Goal: Complete Application Form: Complete application form

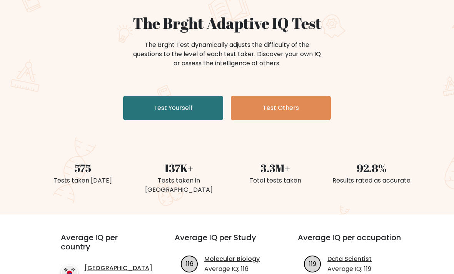
scroll to position [66, 0]
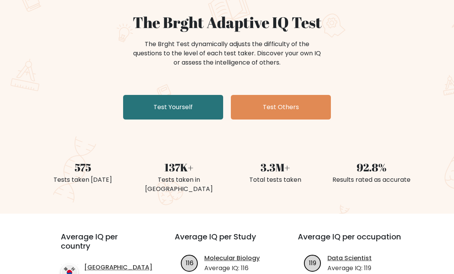
click at [187, 107] on link "Test Yourself" at bounding box center [173, 107] width 100 height 25
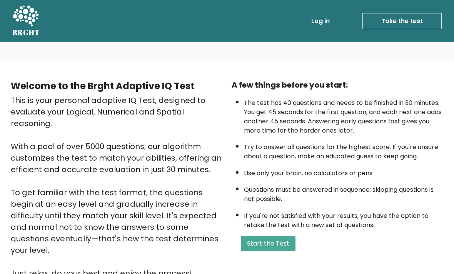
click at [280, 251] on button "Start the Test" at bounding box center [268, 243] width 55 height 15
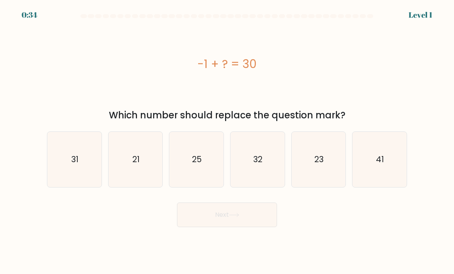
click at [64, 151] on icon "31" at bounding box center [74, 160] width 54 height 54
click at [227, 141] on input "a. 31" at bounding box center [227, 139] width 0 height 4
radio input "true"
click at [220, 227] on button "Next" at bounding box center [227, 215] width 100 height 25
click at [224, 217] on button "Next" at bounding box center [227, 215] width 100 height 25
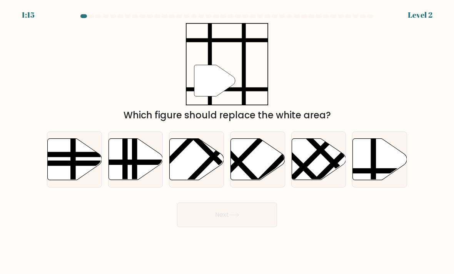
click at [222, 215] on button "Next" at bounding box center [227, 215] width 100 height 25
click at [373, 161] on line at bounding box center [373, 137] width 0 height 109
click at [227, 141] on input "f." at bounding box center [227, 139] width 0 height 4
radio input "true"
click at [253, 220] on button "Next" at bounding box center [227, 215] width 100 height 25
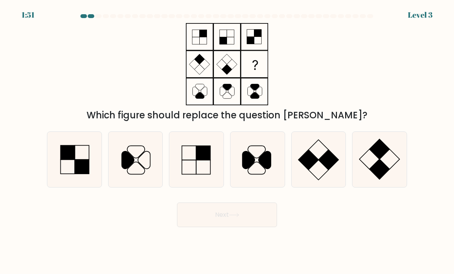
click at [309, 170] on rect at bounding box center [308, 160] width 20 height 20
click at [227, 141] on input "e." at bounding box center [227, 139] width 0 height 4
radio input "true"
click at [373, 159] on rect at bounding box center [379, 149] width 20 height 20
click at [227, 141] on input "f." at bounding box center [227, 139] width 0 height 4
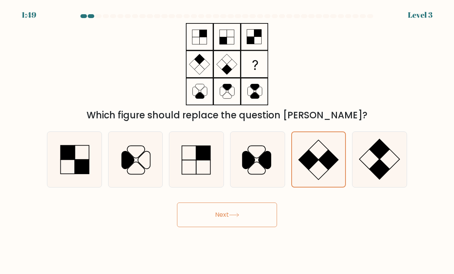
radio input "true"
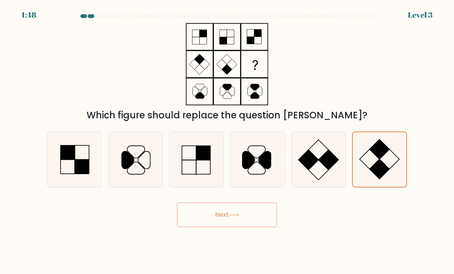
click at [249, 225] on button "Next" at bounding box center [227, 215] width 100 height 25
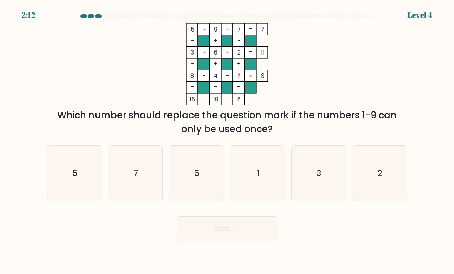
click at [267, 178] on icon "1" at bounding box center [257, 173] width 54 height 54
click at [227, 141] on input "d. 1" at bounding box center [227, 139] width 0 height 4
radio input "true"
click at [260, 236] on button "Next" at bounding box center [227, 228] width 100 height 25
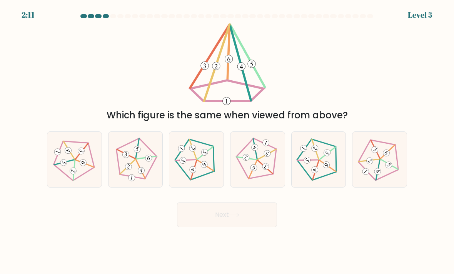
click at [266, 227] on button "Next" at bounding box center [227, 215] width 100 height 25
click at [378, 172] on icon at bounding box center [379, 159] width 44 height 44
click at [227, 141] on input "f." at bounding box center [227, 139] width 0 height 4
radio input "true"
click at [251, 227] on button "Next" at bounding box center [227, 215] width 100 height 25
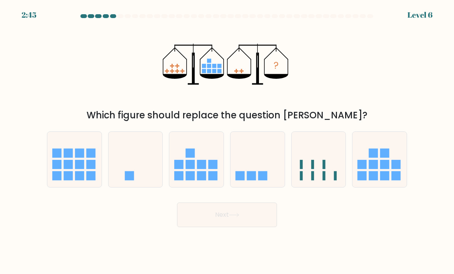
click at [276, 167] on icon at bounding box center [257, 159] width 54 height 45
click at [227, 141] on input "d." at bounding box center [227, 139] width 0 height 4
radio input "true"
click at [264, 215] on button "Next" at bounding box center [227, 215] width 100 height 25
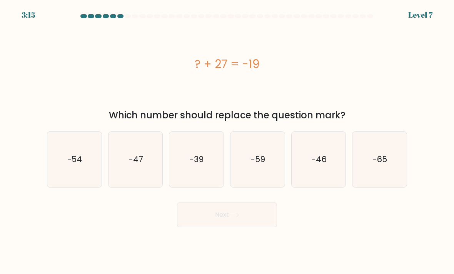
click at [247, 158] on icon "-59" at bounding box center [257, 160] width 54 height 54
click at [227, 141] on input "d. -59" at bounding box center [227, 139] width 0 height 4
radio input "true"
click at [253, 221] on button "Next" at bounding box center [227, 215] width 100 height 25
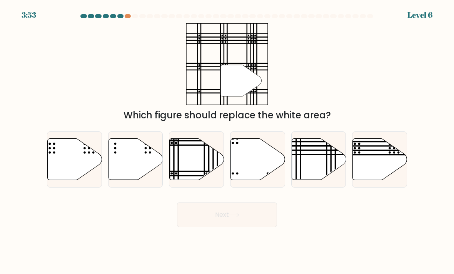
click at [223, 168] on icon at bounding box center [197, 160] width 54 height 42
click at [227, 141] on input "c." at bounding box center [227, 139] width 0 height 4
radio input "true"
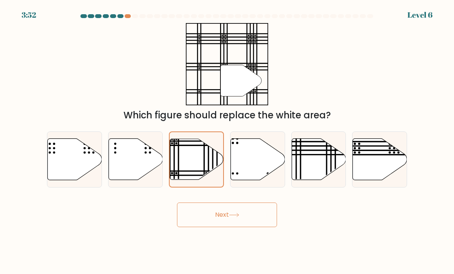
click at [242, 220] on button "Next" at bounding box center [227, 215] width 100 height 25
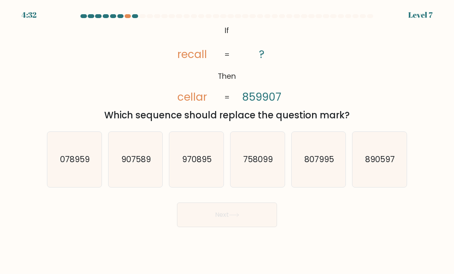
click at [129, 17] on div at bounding box center [128, 16] width 7 height 4
click at [130, 15] on div at bounding box center [128, 16] width 7 height 4
click at [269, 146] on icon "758099" at bounding box center [257, 160] width 54 height 54
click at [227, 141] on input "d. 758099" at bounding box center [227, 139] width 0 height 4
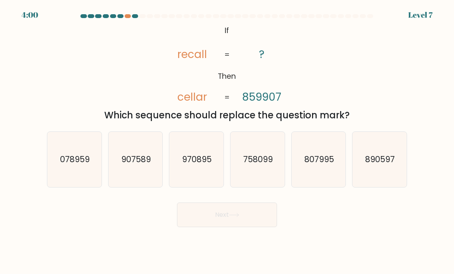
radio input "true"
click at [256, 218] on button "Next" at bounding box center [227, 215] width 100 height 25
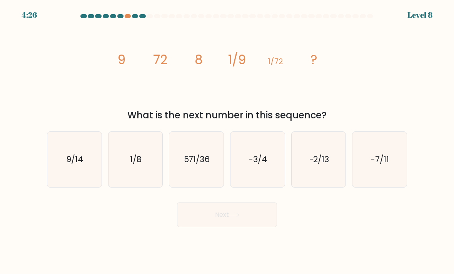
click at [135, 165] on text "1/8" at bounding box center [136, 159] width 12 height 11
click at [227, 141] on input "b. 1/8" at bounding box center [227, 139] width 0 height 4
radio input "true"
click at [276, 222] on button "Next" at bounding box center [227, 215] width 100 height 25
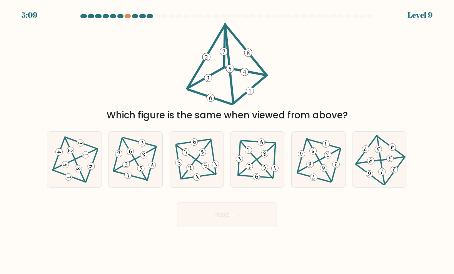
click at [273, 221] on button "Next" at bounding box center [227, 215] width 100 height 25
click at [273, 173] on 590 at bounding box center [274, 168] width 9 height 9
click at [227, 141] on input "d." at bounding box center [227, 139] width 0 height 4
radio input "true"
click at [271, 225] on button "Next" at bounding box center [227, 215] width 100 height 25
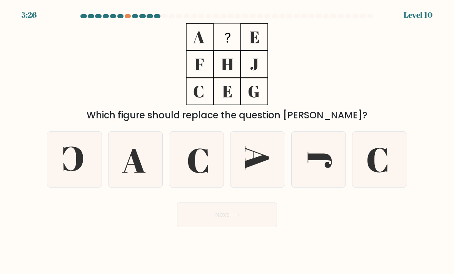
click at [378, 161] on icon at bounding box center [379, 160] width 54 height 54
click at [227, 141] on input "f." at bounding box center [227, 139] width 0 height 4
radio input "true"
click at [270, 220] on button "Next" at bounding box center [227, 215] width 100 height 25
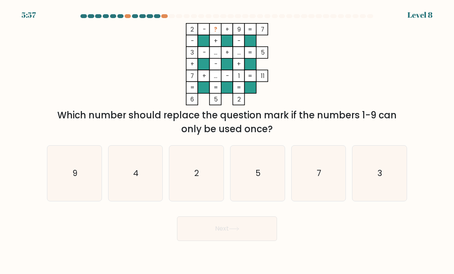
click at [261, 195] on icon "5" at bounding box center [257, 173] width 54 height 54
click at [227, 141] on input "d. 5" at bounding box center [227, 139] width 0 height 4
radio input "true"
click at [260, 241] on button "Next" at bounding box center [227, 228] width 100 height 25
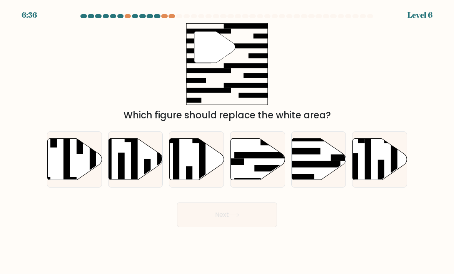
click at [269, 168] on icon at bounding box center [258, 160] width 54 height 42
click at [227, 141] on input "d." at bounding box center [227, 139] width 0 height 4
radio input "true"
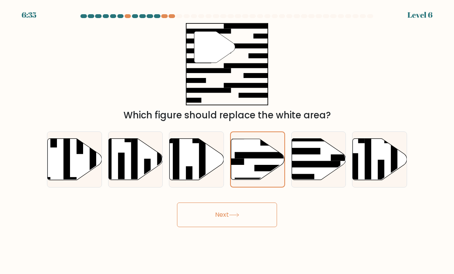
click at [266, 225] on button "Next" at bounding box center [227, 215] width 100 height 25
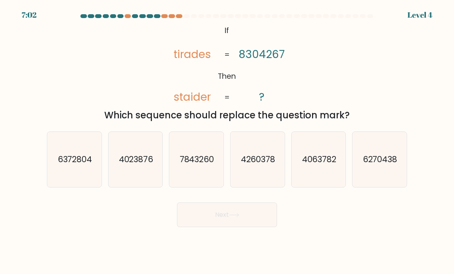
click at [223, 169] on icon "7843260" at bounding box center [196, 160] width 54 height 54
click at [227, 141] on input "c. 7843260" at bounding box center [227, 139] width 0 height 4
radio input "true"
click at [244, 223] on button "Next" at bounding box center [227, 215] width 100 height 25
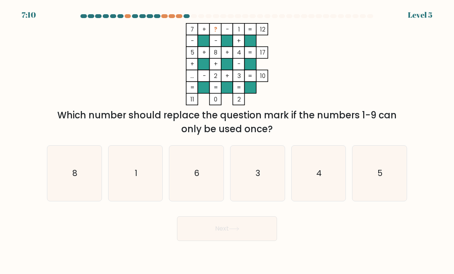
click at [212, 171] on icon "6" at bounding box center [196, 173] width 54 height 54
click at [227, 141] on input "c. 6" at bounding box center [227, 139] width 0 height 4
radio input "true"
click at [244, 227] on button "Next" at bounding box center [227, 228] width 100 height 25
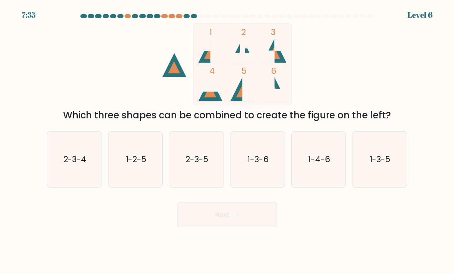
click at [235, 187] on icon "1-3-6" at bounding box center [257, 160] width 54 height 54
click at [227, 141] on input "d. 1-3-6" at bounding box center [227, 139] width 0 height 4
radio input "true"
click at [246, 222] on button "Next" at bounding box center [227, 215] width 100 height 25
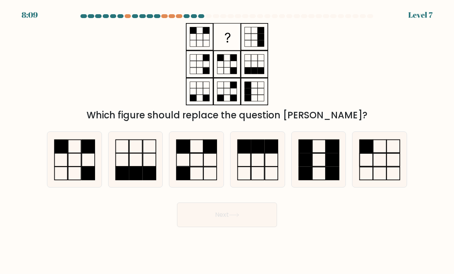
click at [58, 170] on icon at bounding box center [74, 160] width 54 height 54
click at [227, 141] on input "a." at bounding box center [227, 139] width 0 height 4
radio input "true"
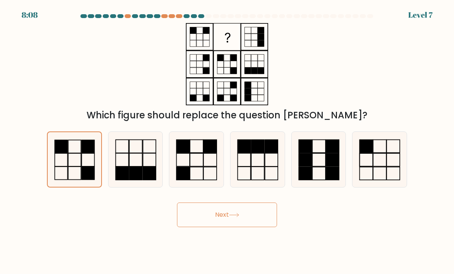
click at [273, 226] on button "Next" at bounding box center [227, 215] width 100 height 25
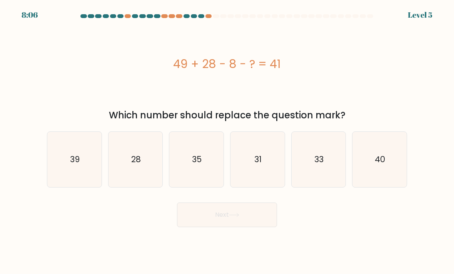
click at [260, 164] on text "31" at bounding box center [257, 159] width 7 height 11
click at [227, 141] on input "d. 31" at bounding box center [227, 139] width 0 height 4
radio input "true"
click at [263, 227] on button "Next" at bounding box center [227, 215] width 100 height 25
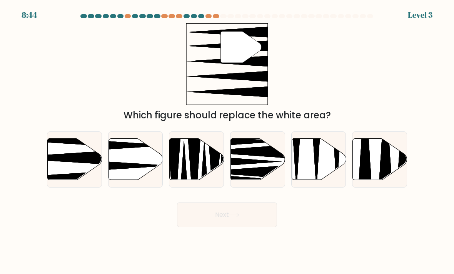
click at [59, 158] on icon at bounding box center [75, 160] width 54 height 42
click at [227, 141] on input "a." at bounding box center [227, 139] width 0 height 4
radio input "true"
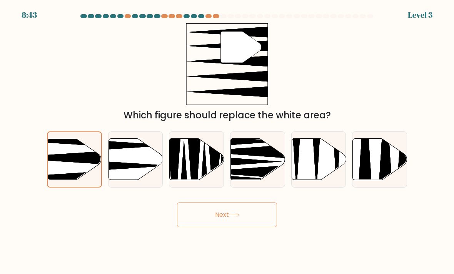
click at [253, 224] on button "Next" at bounding box center [227, 215] width 100 height 25
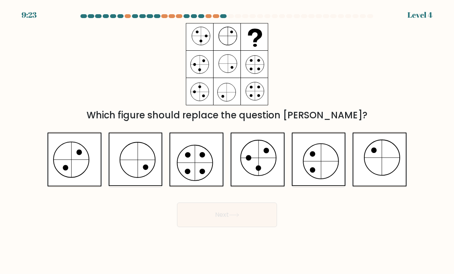
click at [216, 168] on icon at bounding box center [196, 160] width 54 height 54
click at [227, 141] on input "c." at bounding box center [227, 139] width 0 height 4
radio input "true"
click at [240, 227] on button "Next" at bounding box center [227, 215] width 100 height 25
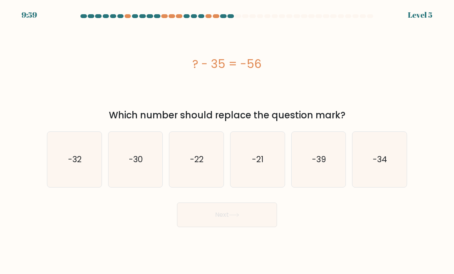
click at [258, 208] on div "Next" at bounding box center [226, 212] width 369 height 30
click at [255, 165] on text "-21" at bounding box center [258, 159] width 12 height 11
click at [227, 141] on input "d. -21" at bounding box center [227, 139] width 0 height 4
radio input "true"
click at [258, 226] on button "Next" at bounding box center [227, 215] width 100 height 25
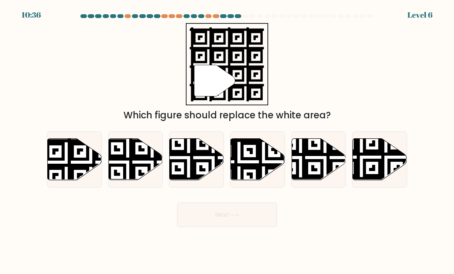
click at [50, 168] on icon at bounding box center [75, 160] width 54 height 42
click at [227, 141] on input "a." at bounding box center [227, 139] width 0 height 4
radio input "true"
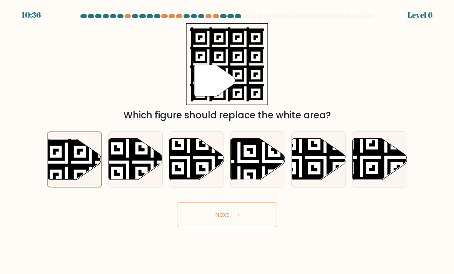
click at [250, 227] on button "Next" at bounding box center [227, 215] width 100 height 25
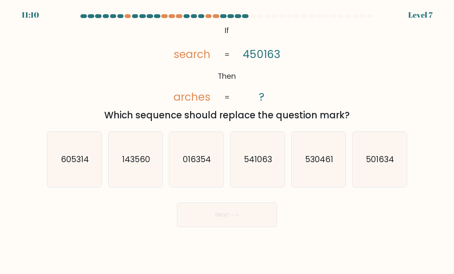
click at [213, 156] on icon "016354" at bounding box center [196, 160] width 54 height 54
click at [227, 141] on input "c. 016354" at bounding box center [227, 139] width 0 height 4
radio input "true"
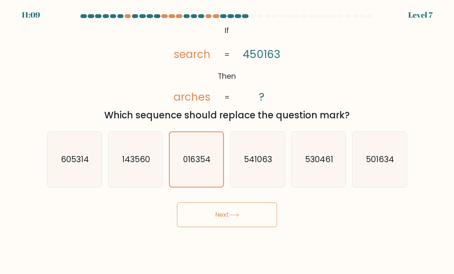
click at [238, 227] on button "Next" at bounding box center [227, 215] width 100 height 25
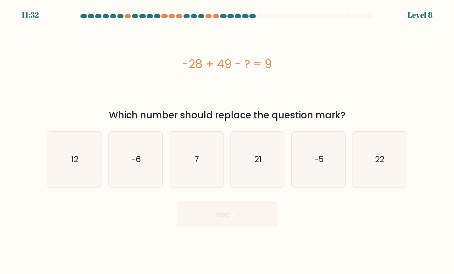
click at [314, 178] on icon "-5" at bounding box center [318, 160] width 54 height 54
click at [227, 141] on input "e. -5" at bounding box center [227, 139] width 0 height 4
radio input "true"
click at [279, 182] on icon "21" at bounding box center [257, 160] width 54 height 54
click at [227, 141] on input "d. 21" at bounding box center [227, 139] width 0 height 4
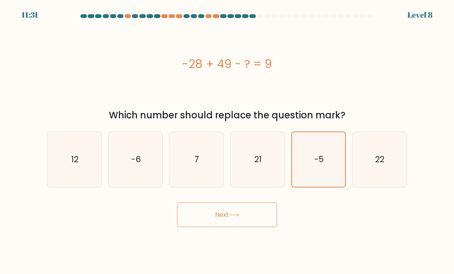
radio input "true"
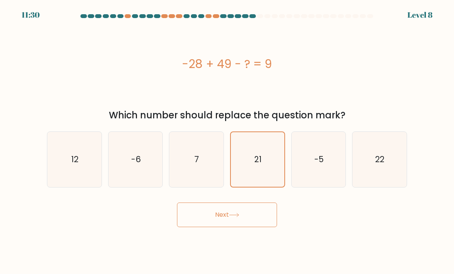
click at [273, 221] on button "Next" at bounding box center [227, 215] width 100 height 25
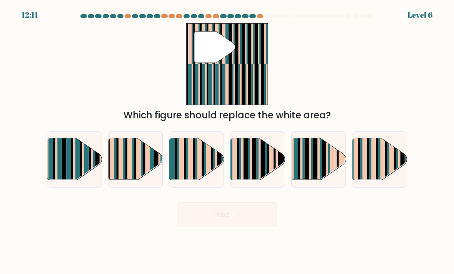
click at [132, 174] on rect at bounding box center [133, 154] width 2 height 53
click at [227, 141] on input "b." at bounding box center [227, 139] width 0 height 4
radio input "true"
click at [369, 164] on rect at bounding box center [370, 154] width 2 height 53
click at [227, 141] on input "f." at bounding box center [227, 139] width 0 height 4
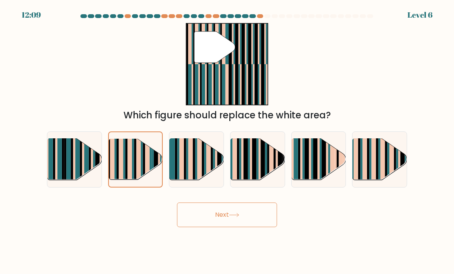
radio input "true"
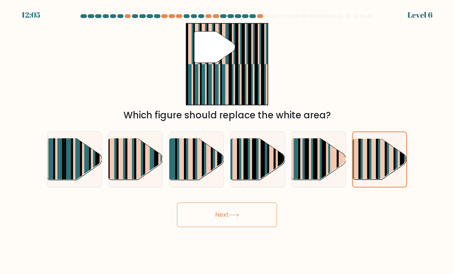
click at [162, 171] on rect at bounding box center [161, 154] width 2 height 53
click at [227, 141] on input "b." at bounding box center [227, 139] width 0 height 4
radio input "true"
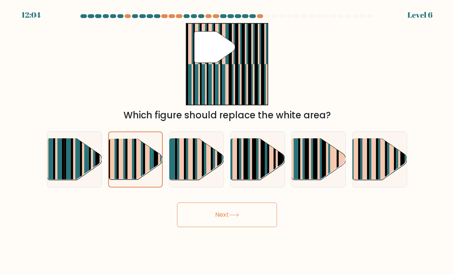
click at [206, 226] on button "Next" at bounding box center [227, 215] width 100 height 25
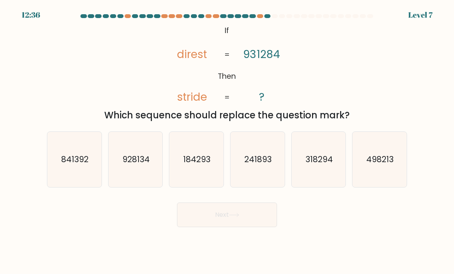
click at [66, 165] on text "841392" at bounding box center [74, 159] width 27 height 11
click at [227, 141] on input "a. 841392" at bounding box center [227, 139] width 0 height 4
radio input "true"
click at [258, 224] on button "Next" at bounding box center [227, 215] width 100 height 25
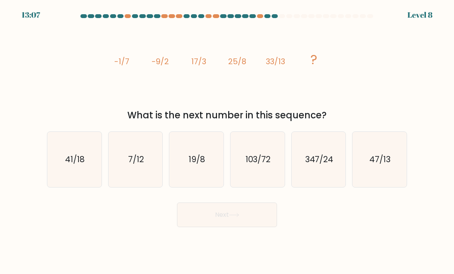
click at [96, 180] on icon "41/18" at bounding box center [74, 160] width 54 height 54
click at [227, 141] on input "a. 41/18" at bounding box center [227, 139] width 0 height 4
radio input "true"
click at [203, 227] on button "Next" at bounding box center [227, 215] width 100 height 25
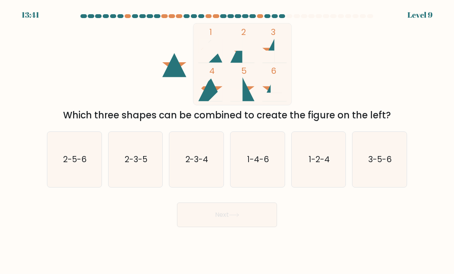
click at [63, 165] on text "2-5-6" at bounding box center [74, 159] width 23 height 11
click at [227, 141] on input "a. 2-5-6" at bounding box center [227, 139] width 0 height 4
radio input "true"
click at [259, 223] on button "Next" at bounding box center [227, 215] width 100 height 25
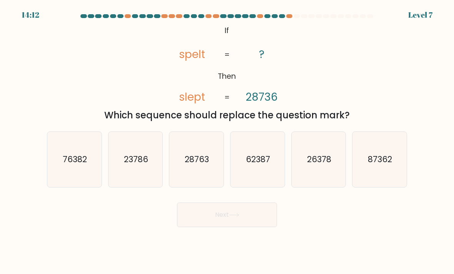
click at [120, 187] on icon "23786" at bounding box center [135, 160] width 54 height 54
click at [227, 141] on input "b. 23786" at bounding box center [227, 139] width 0 height 4
radio input "true"
click at [207, 227] on button "Next" at bounding box center [227, 215] width 100 height 25
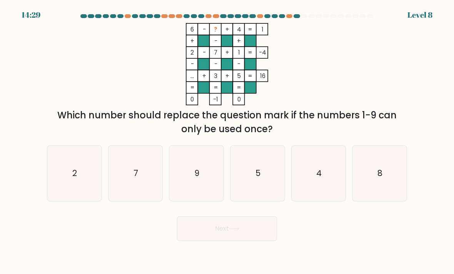
click at [213, 176] on icon "9" at bounding box center [196, 173] width 54 height 54
click at [227, 141] on input "c. 9" at bounding box center [227, 139] width 0 height 4
radio input "true"
click at [253, 238] on button "Next" at bounding box center [227, 228] width 100 height 25
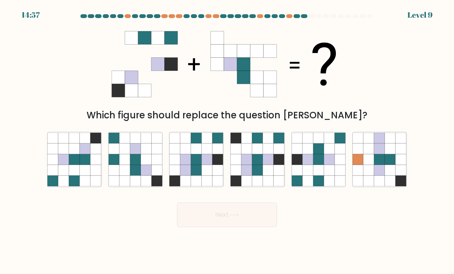
click at [200, 176] on icon at bounding box center [196, 170] width 11 height 11
click at [227, 141] on input "c." at bounding box center [227, 139] width 0 height 4
radio input "true"
click at [241, 225] on button "Next" at bounding box center [227, 215] width 100 height 25
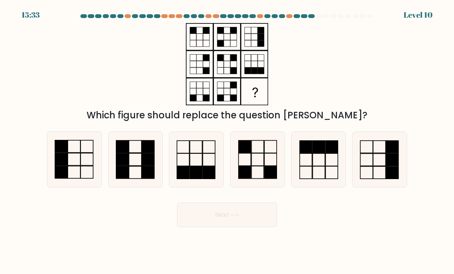
click at [315, 172] on icon at bounding box center [318, 160] width 54 height 54
click at [227, 141] on input "e." at bounding box center [227, 139] width 0 height 4
radio input "true"
click at [222, 166] on icon at bounding box center [196, 160] width 54 height 54
click at [227, 141] on input "c." at bounding box center [227, 139] width 0 height 4
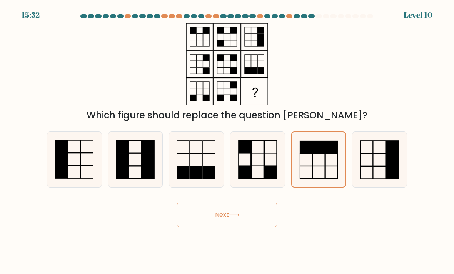
radio input "true"
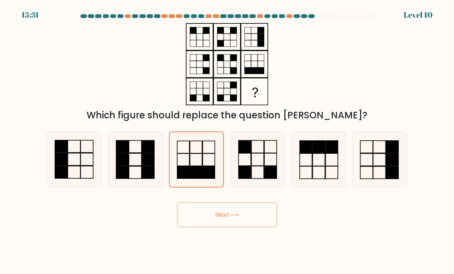
click at [333, 166] on rect at bounding box center [331, 159] width 12 height 13
click at [227, 141] on input "e." at bounding box center [227, 139] width 0 height 4
radio input "true"
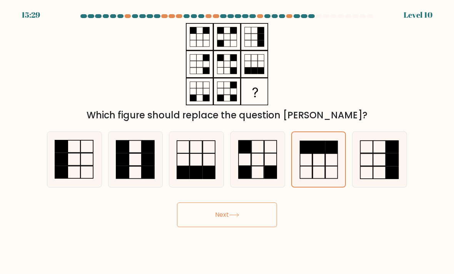
click at [84, 162] on icon at bounding box center [74, 160] width 54 height 54
click at [227, 141] on input "a." at bounding box center [227, 139] width 0 height 4
radio input "true"
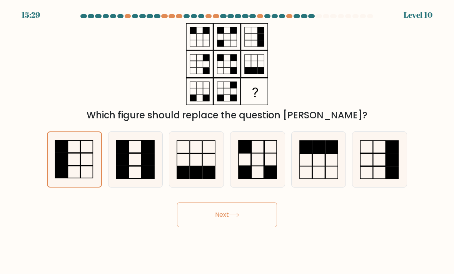
click at [265, 216] on button "Next" at bounding box center [227, 215] width 100 height 25
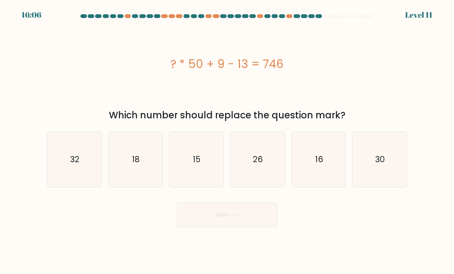
click at [326, 153] on icon "16" at bounding box center [318, 160] width 54 height 54
click at [227, 141] on input "e. 16" at bounding box center [227, 139] width 0 height 4
radio input "true"
click at [255, 180] on icon "26" at bounding box center [257, 160] width 54 height 54
click at [227, 141] on input "d. 26" at bounding box center [227, 139] width 0 height 4
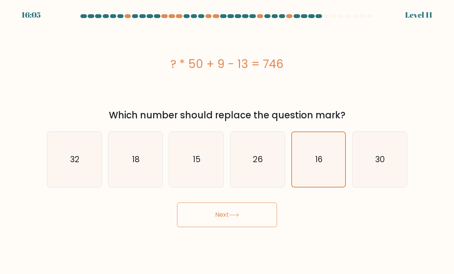
radio input "true"
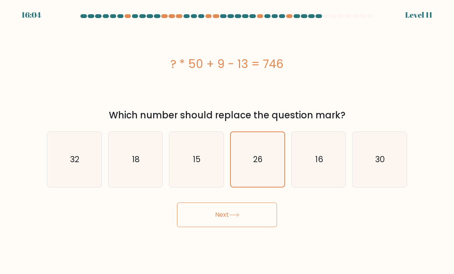
click at [200, 187] on icon "15" at bounding box center [196, 160] width 54 height 54
click at [227, 141] on input "c. 15" at bounding box center [227, 139] width 0 height 4
radio input "true"
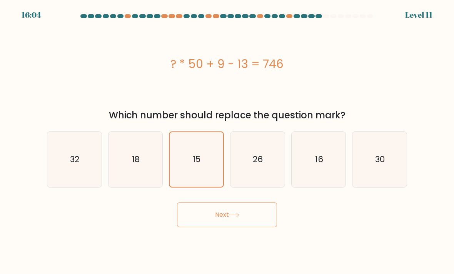
click at [156, 168] on icon "18" at bounding box center [135, 160] width 54 height 54
click at [227, 141] on input "b. 18" at bounding box center [227, 139] width 0 height 4
radio input "true"
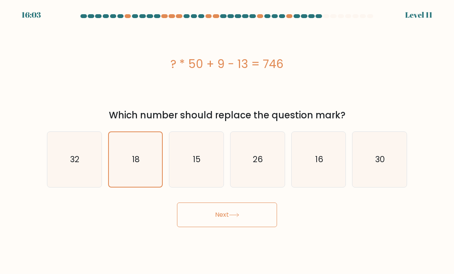
click at [177, 169] on icon "15" at bounding box center [196, 160] width 54 height 54
click at [227, 141] on input "c. 15" at bounding box center [227, 139] width 0 height 4
radio input "true"
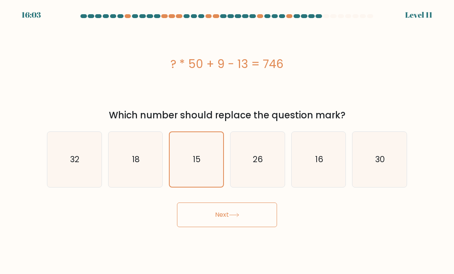
click at [284, 152] on div "26" at bounding box center [257, 159] width 55 height 56
click at [227, 141] on input "d. 26" at bounding box center [227, 139] width 0 height 4
radio input "true"
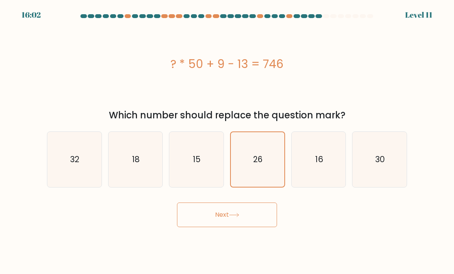
click at [185, 159] on icon "15" at bounding box center [196, 160] width 54 height 54
click at [227, 141] on input "c. 15" at bounding box center [227, 139] width 0 height 4
radio input "true"
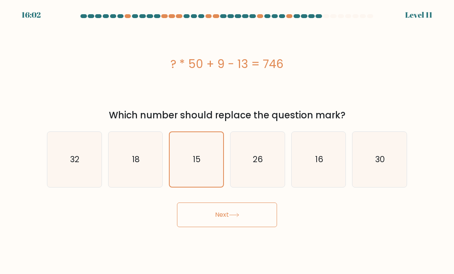
click at [185, 159] on icon "15" at bounding box center [196, 159] width 53 height 53
click at [227, 141] on input "c. 15" at bounding box center [227, 139] width 0 height 4
click at [234, 217] on icon at bounding box center [234, 215] width 10 height 4
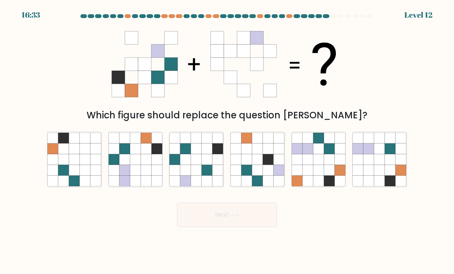
click at [220, 165] on icon at bounding box center [218, 159] width 11 height 11
click at [227, 141] on input "c." at bounding box center [227, 139] width 0 height 4
radio input "true"
click at [273, 143] on icon at bounding box center [268, 138] width 11 height 11
click at [227, 141] on input "d." at bounding box center [227, 139] width 0 height 4
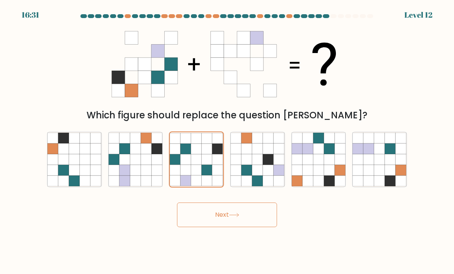
radio input "true"
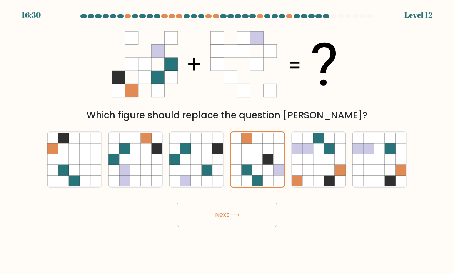
click at [162, 143] on icon at bounding box center [156, 138] width 11 height 11
click at [227, 141] on input "b." at bounding box center [227, 139] width 0 height 4
radio input "true"
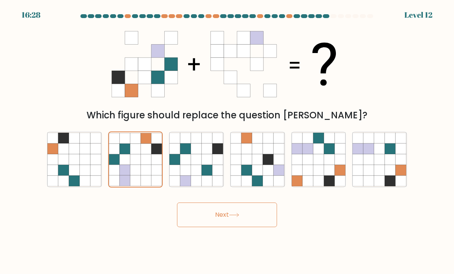
click at [253, 210] on button "Next" at bounding box center [227, 215] width 100 height 25
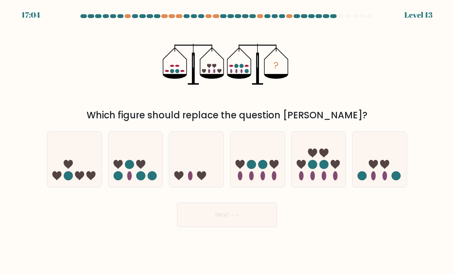
click at [338, 169] on icon at bounding box center [334, 164] width 9 height 9
click at [227, 141] on input "e." at bounding box center [227, 139] width 0 height 4
radio input "true"
click at [248, 227] on button "Next" at bounding box center [227, 215] width 100 height 25
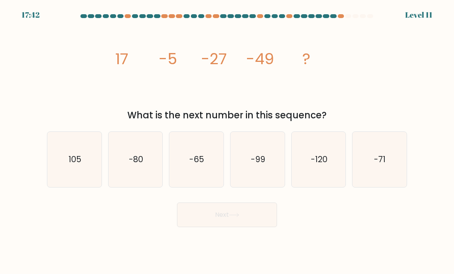
click at [210, 153] on icon "-65" at bounding box center [196, 160] width 54 height 54
click at [227, 141] on input "c. -65" at bounding box center [227, 139] width 0 height 4
radio input "true"
click at [247, 217] on button "Next" at bounding box center [227, 215] width 100 height 25
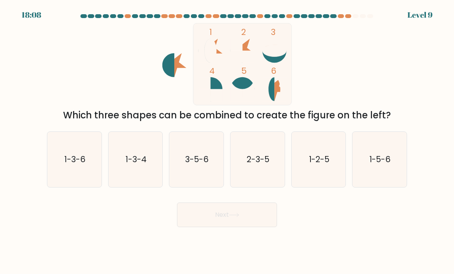
click at [71, 188] on div "1-3-6" at bounding box center [74, 159] width 55 height 56
click at [227, 141] on input "a. 1-3-6" at bounding box center [227, 139] width 0 height 4
radio input "true"
click at [205, 221] on button "Next" at bounding box center [227, 215] width 100 height 25
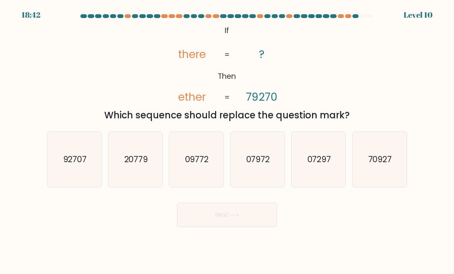
click at [77, 153] on icon "92707" at bounding box center [74, 160] width 54 height 54
click at [227, 141] on input "a. 92707" at bounding box center [227, 139] width 0 height 4
radio input "true"
click at [235, 227] on button "Next" at bounding box center [227, 215] width 100 height 25
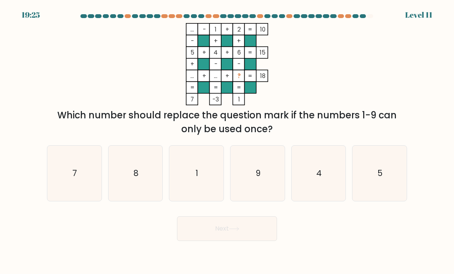
click at [273, 190] on icon "9" at bounding box center [257, 173] width 54 height 54
click at [227, 141] on input "d. 9" at bounding box center [227, 139] width 0 height 4
radio input "true"
click at [263, 241] on button "Next" at bounding box center [227, 228] width 100 height 25
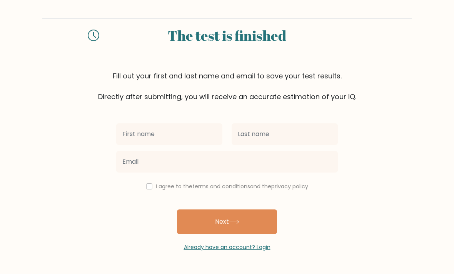
click at [181, 145] on input "text" at bounding box center [169, 134] width 106 height 22
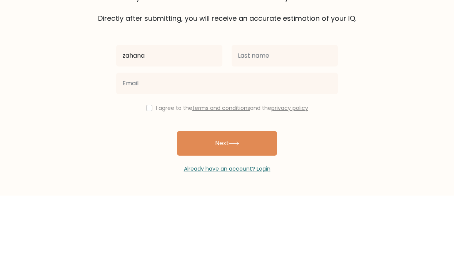
type input "zahana"
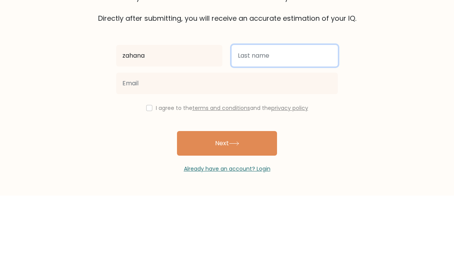
click at [308, 123] on input "text" at bounding box center [284, 134] width 106 height 22
type input "medina"
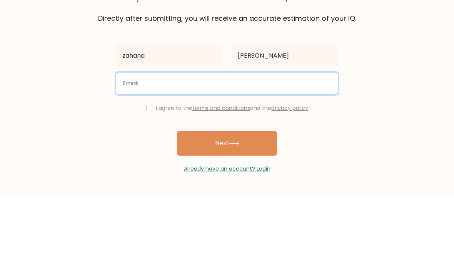
click at [296, 151] on input "email" at bounding box center [226, 162] width 221 height 22
type input "zayana@aspirationis.edu.my"
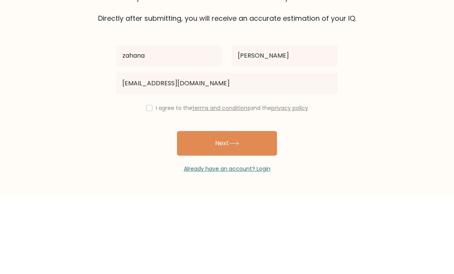
click at [353, 81] on form "The test is finished Fill out your first and last name and email to save your t…" at bounding box center [227, 134] width 454 height 233
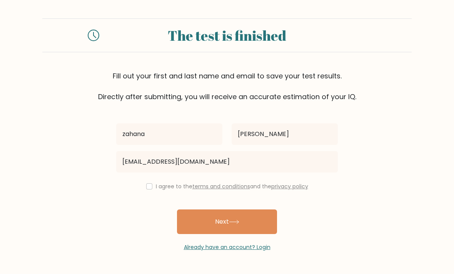
click at [149, 183] on input "checkbox" at bounding box center [149, 186] width 6 height 6
checkbox input "true"
click at [250, 210] on button "Next" at bounding box center [227, 222] width 100 height 25
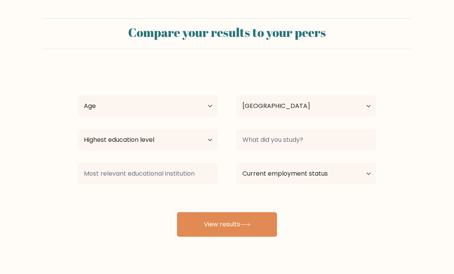
select select "US"
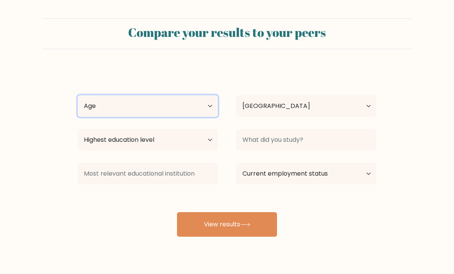
click at [190, 110] on select "Age Under 18 years old 18-24 years old 25-34 years old 35-44 years old 45-54 ye…" at bounding box center [148, 106] width 140 height 22
select select "min_18"
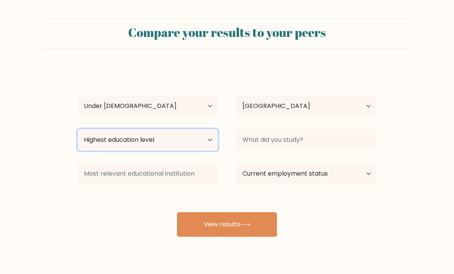
click at [202, 133] on select "Highest education level No schooling Primary Lower Secondary Upper Secondary Oc…" at bounding box center [148, 140] width 140 height 22
select select "upper_secondary"
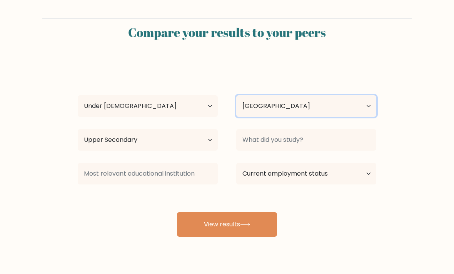
click at [305, 105] on select "Country Afghanistan Albania Algeria American Samoa Andorra Angola Anguilla Anta…" at bounding box center [306, 106] width 140 height 22
select select "MY"
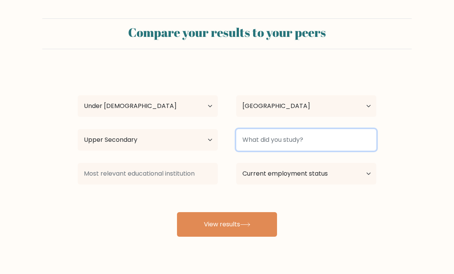
click at [326, 142] on input at bounding box center [306, 140] width 140 height 22
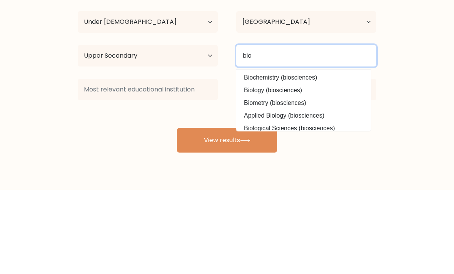
type input "bio"
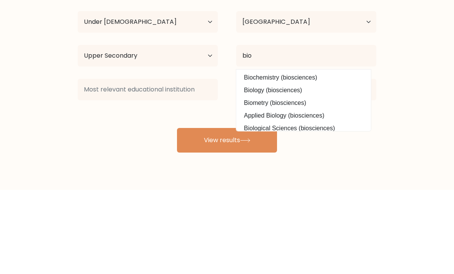
click at [403, 58] on form "Compare your results to your peers zahana medina Age Under 18 years old 18-24 y…" at bounding box center [227, 127] width 454 height 218
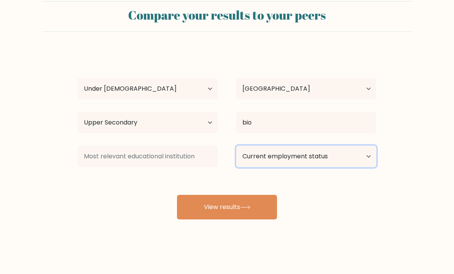
click at [338, 146] on select "Current employment status Employed Student Retired Other / prefer not to answer" at bounding box center [306, 157] width 140 height 22
select select "student"
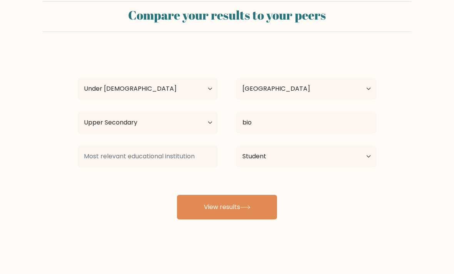
click at [259, 208] on button "View results" at bounding box center [227, 207] width 100 height 25
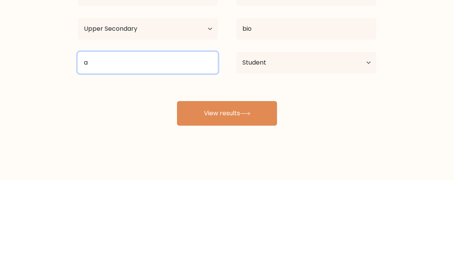
type input "a"
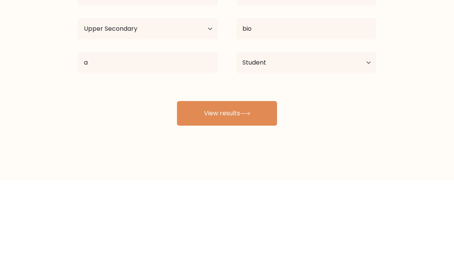
click at [245, 195] on button "View results" at bounding box center [227, 207] width 100 height 25
